Goal: Information Seeking & Learning: Check status

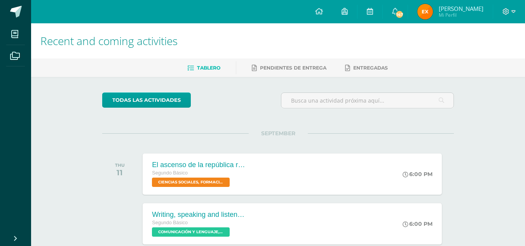
click at [309, 37] on h1 "Recent and coming activities" at bounding box center [277, 40] width 475 height 35
click at [432, 11] on img at bounding box center [425, 12] width 16 height 16
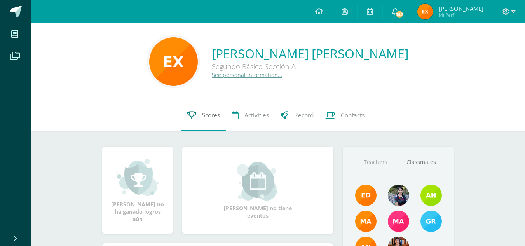
click at [220, 117] on link "Scores" at bounding box center [203, 115] width 44 height 31
click at [195, 114] on link "Scores" at bounding box center [203, 115] width 44 height 31
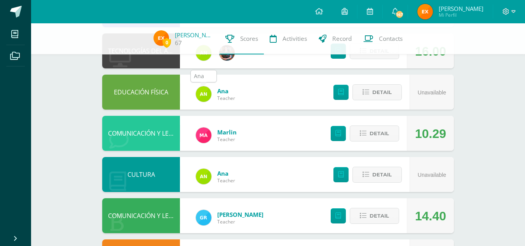
scroll to position [171, 0]
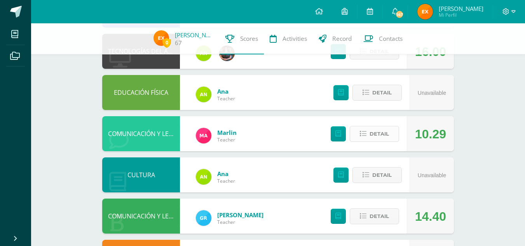
click at [363, 134] on icon at bounding box center [363, 134] width 7 height 7
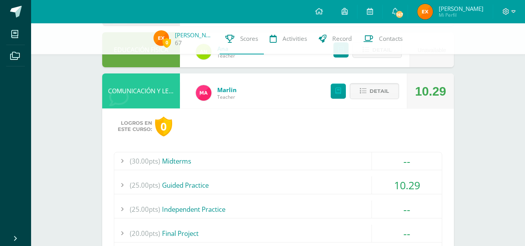
scroll to position [214, 0]
click at [168, 180] on div "(25.00pts) Guided Practice" at bounding box center [278, 184] width 328 height 17
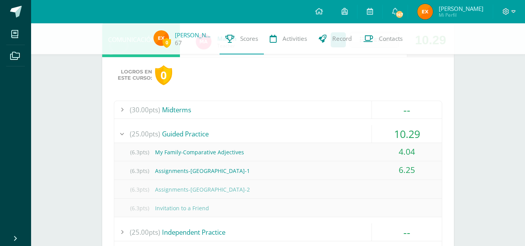
scroll to position [270, 0]
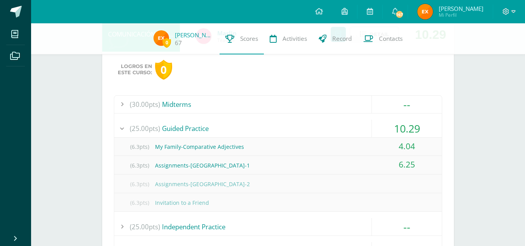
click at [208, 163] on div "(6.3pts) Assignments-Richmond-1" at bounding box center [278, 165] width 328 height 17
click at [220, 168] on div "(6.3pts) Assignments-Richmond-1" at bounding box center [278, 165] width 328 height 17
